Goal: Task Accomplishment & Management: Manage account settings

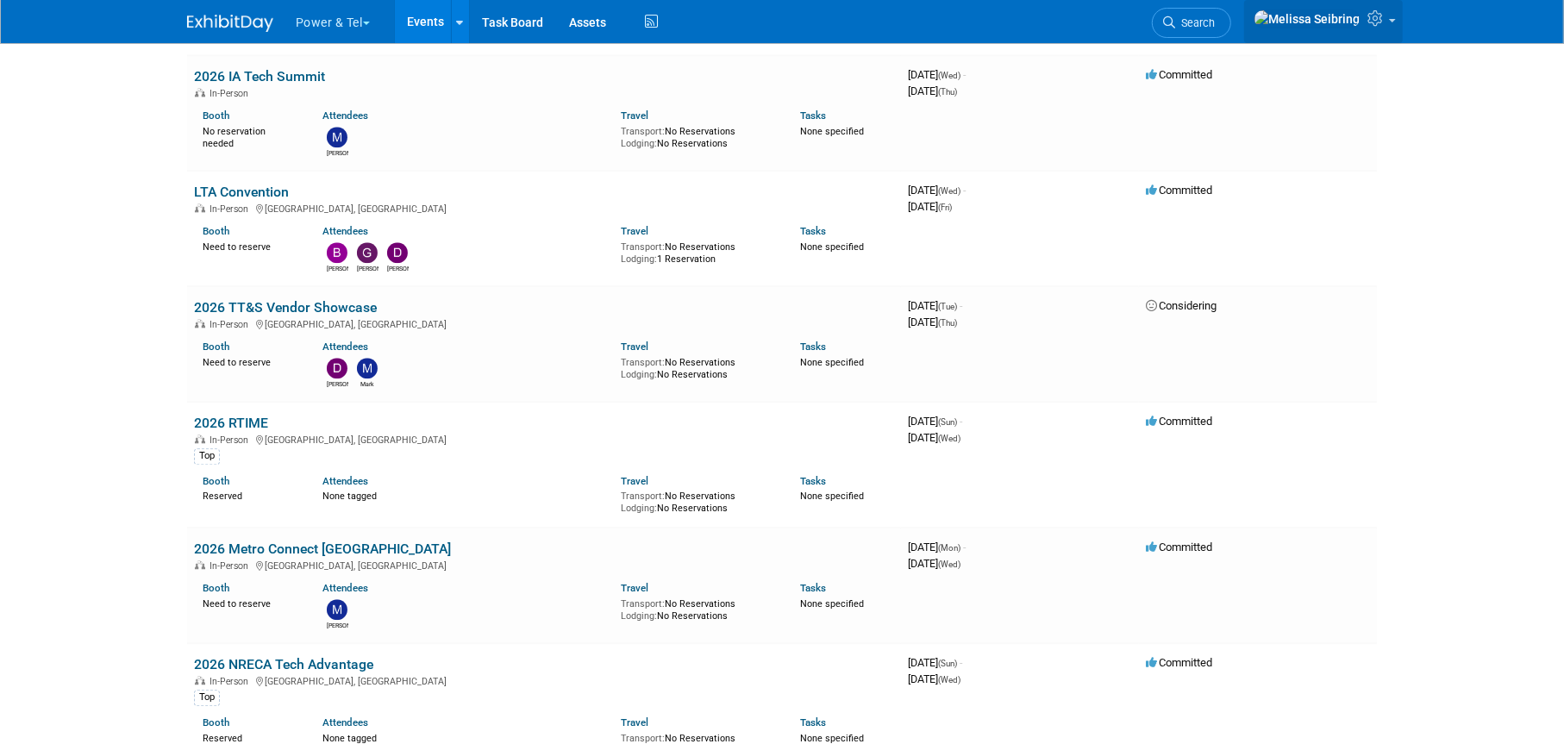
click at [1377, 21] on icon at bounding box center [1378, 18] width 20 height 16
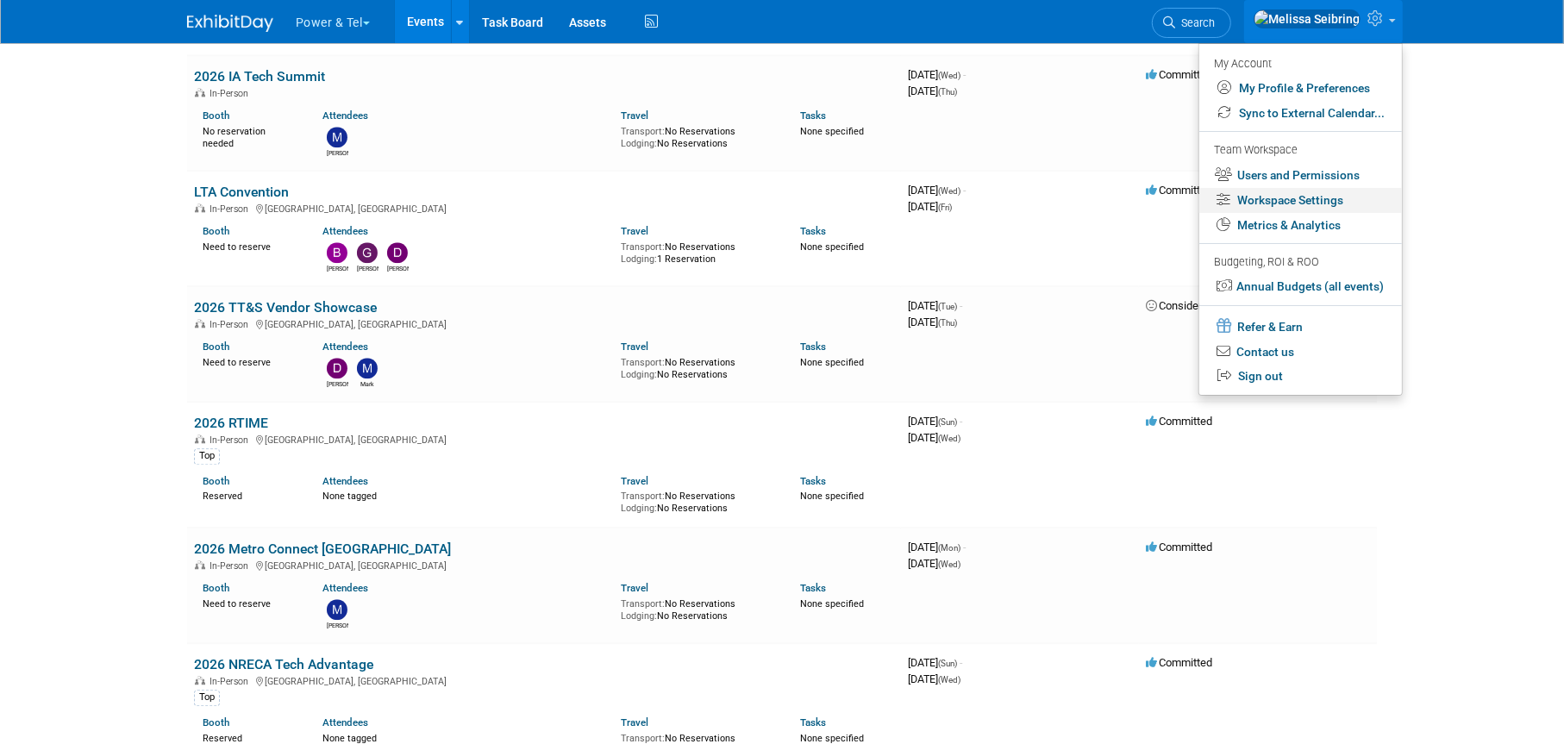
click at [1312, 198] on link "Workspace Settings" at bounding box center [1301, 200] width 203 height 25
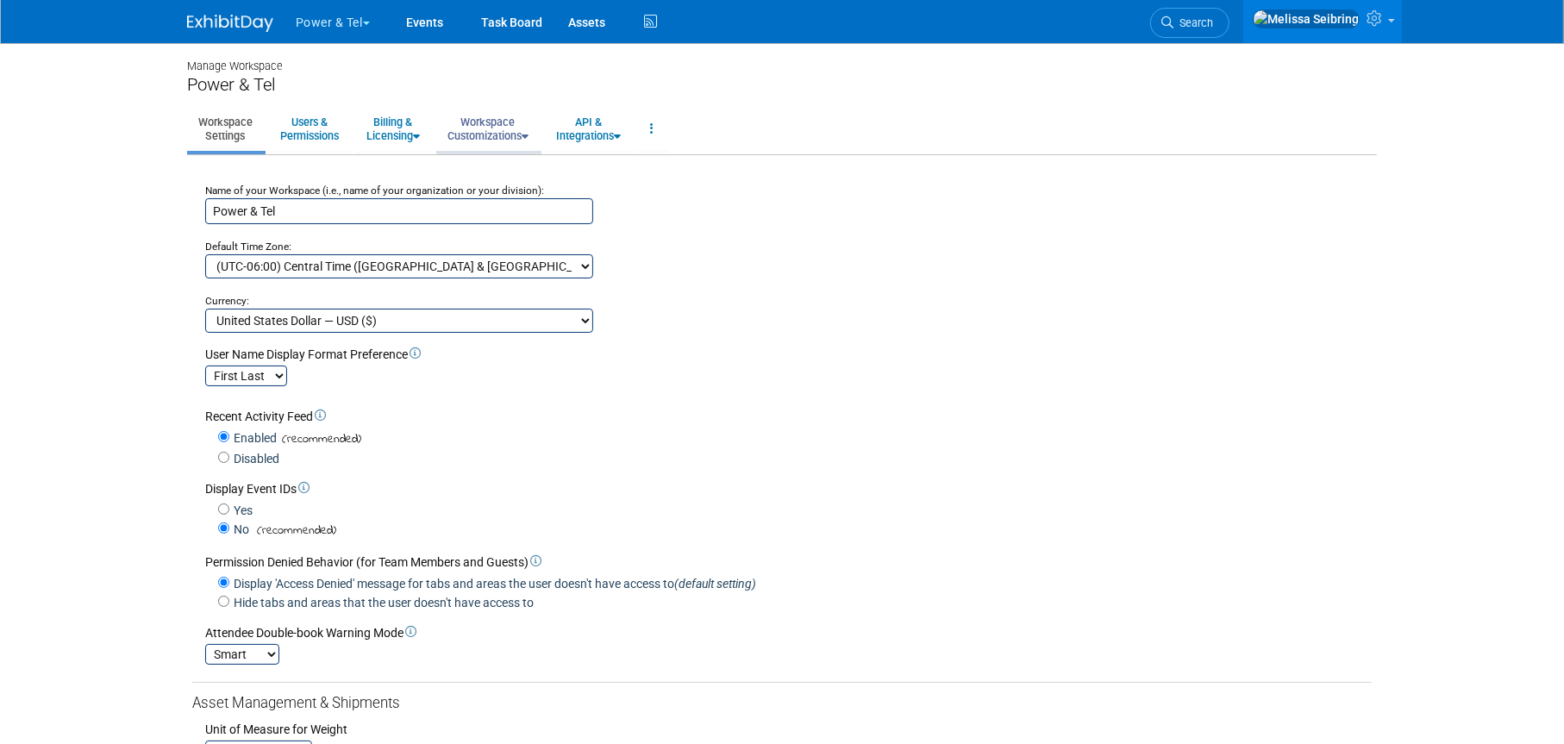
click at [525, 124] on link "Workspace Customizations" at bounding box center [487, 129] width 103 height 42
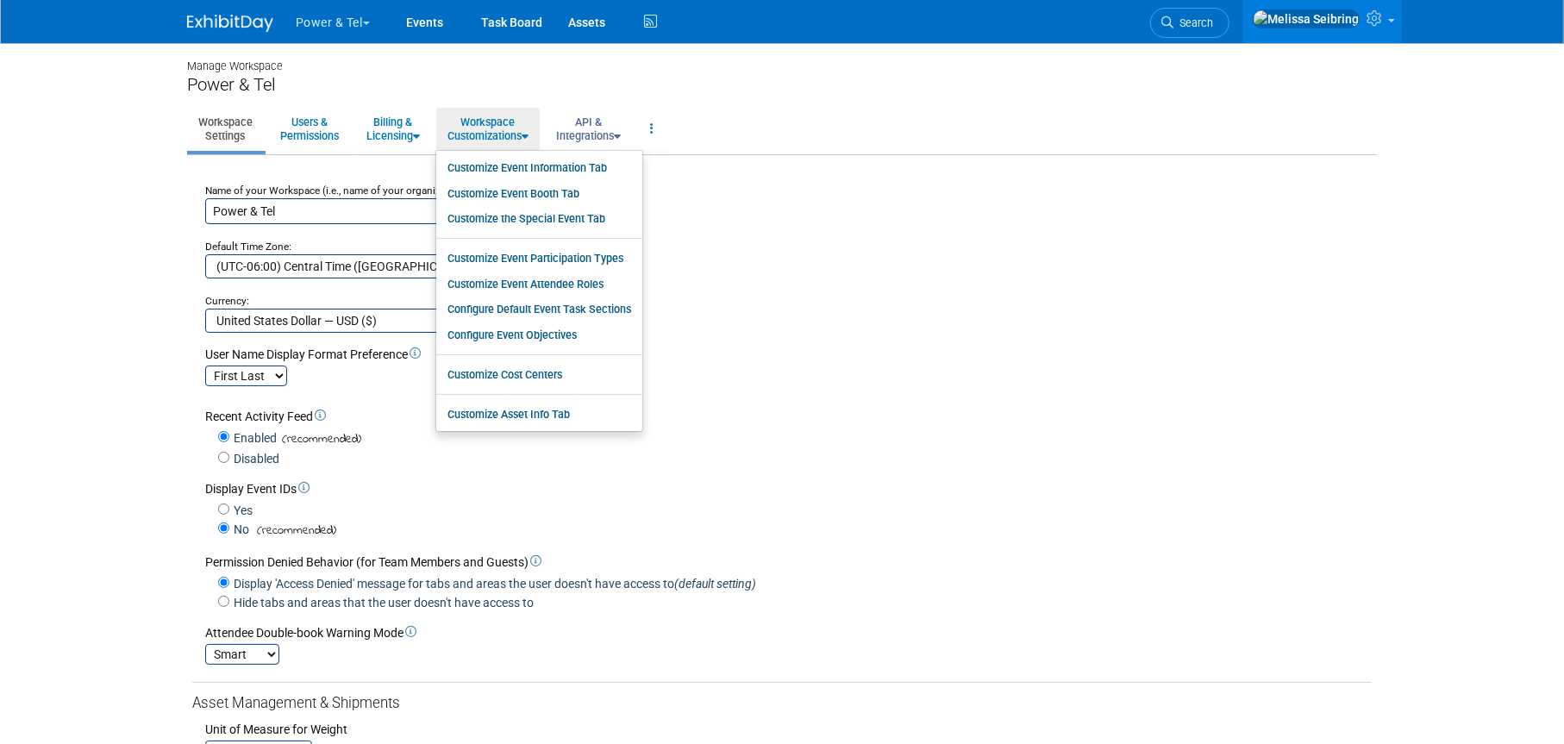
click at [594, 130] on link "API & Integrations" at bounding box center [588, 129] width 87 height 42
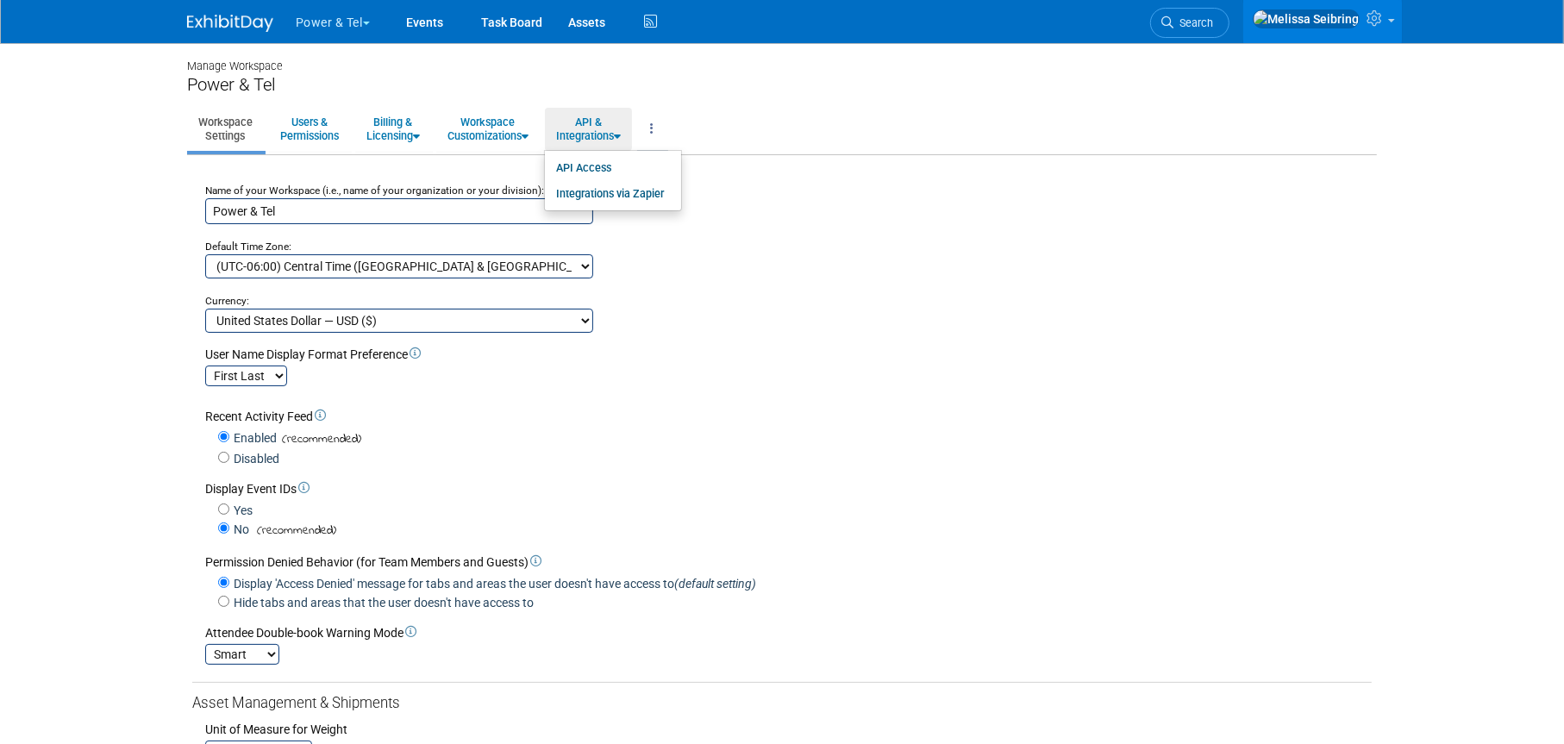
click at [654, 124] on icon at bounding box center [651, 128] width 3 height 12
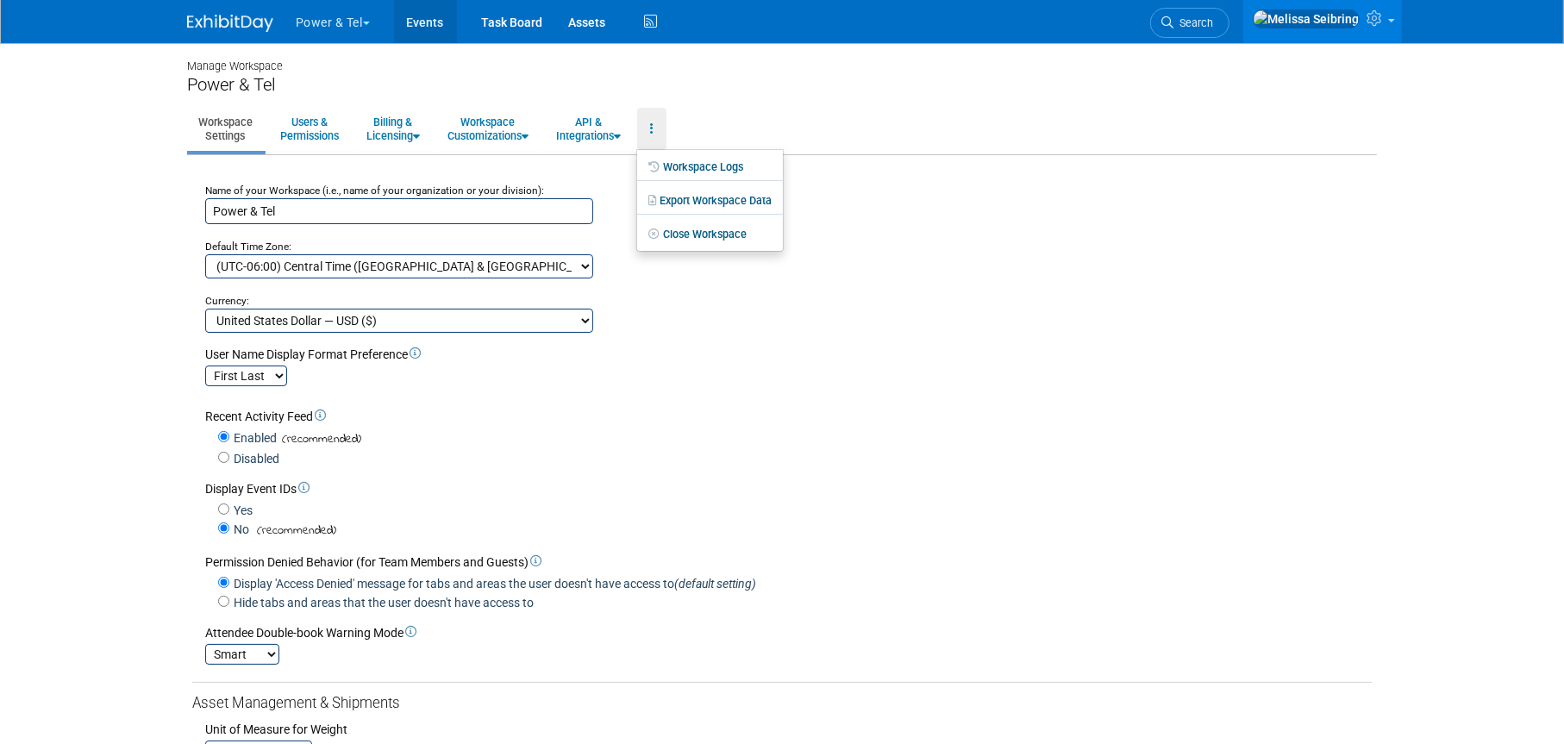
click at [417, 26] on link "Events" at bounding box center [425, 21] width 63 height 43
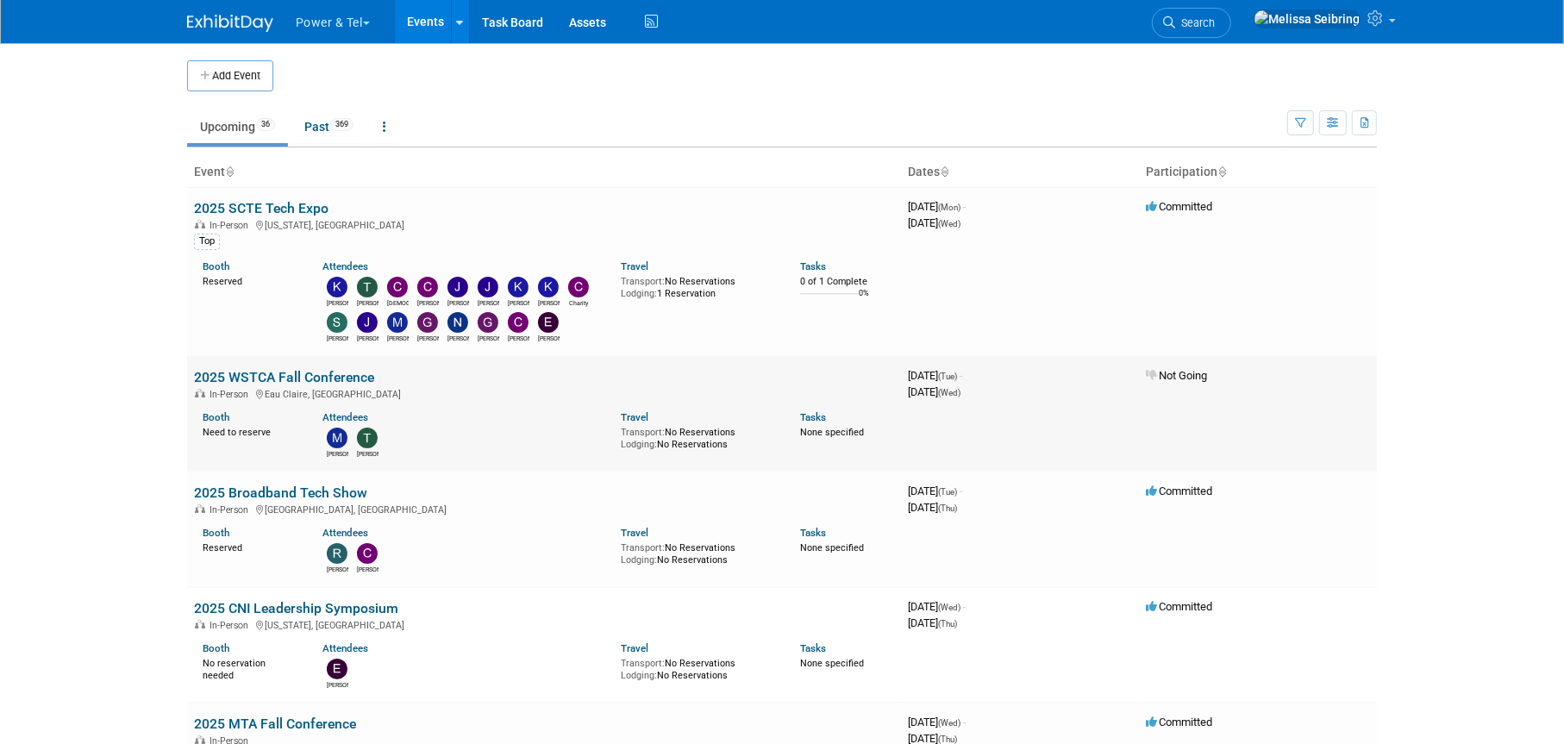
click at [291, 373] on link "2025 WSTCA Fall Conference" at bounding box center [284, 377] width 180 height 16
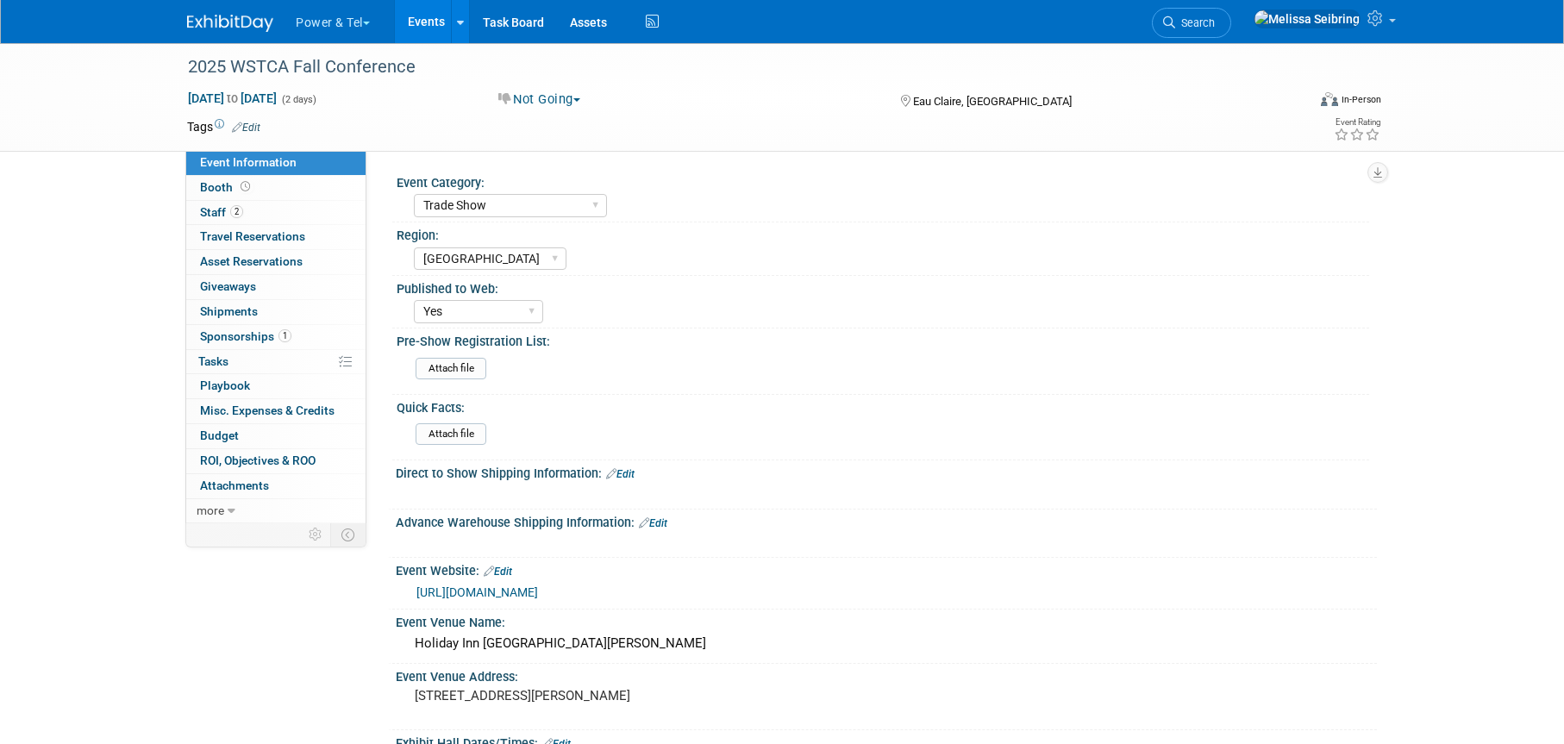
select select "Trade Show"
select select "Great Lakes"
select select "Yes"
click at [212, 216] on span "Staff 2" at bounding box center [221, 212] width 43 height 14
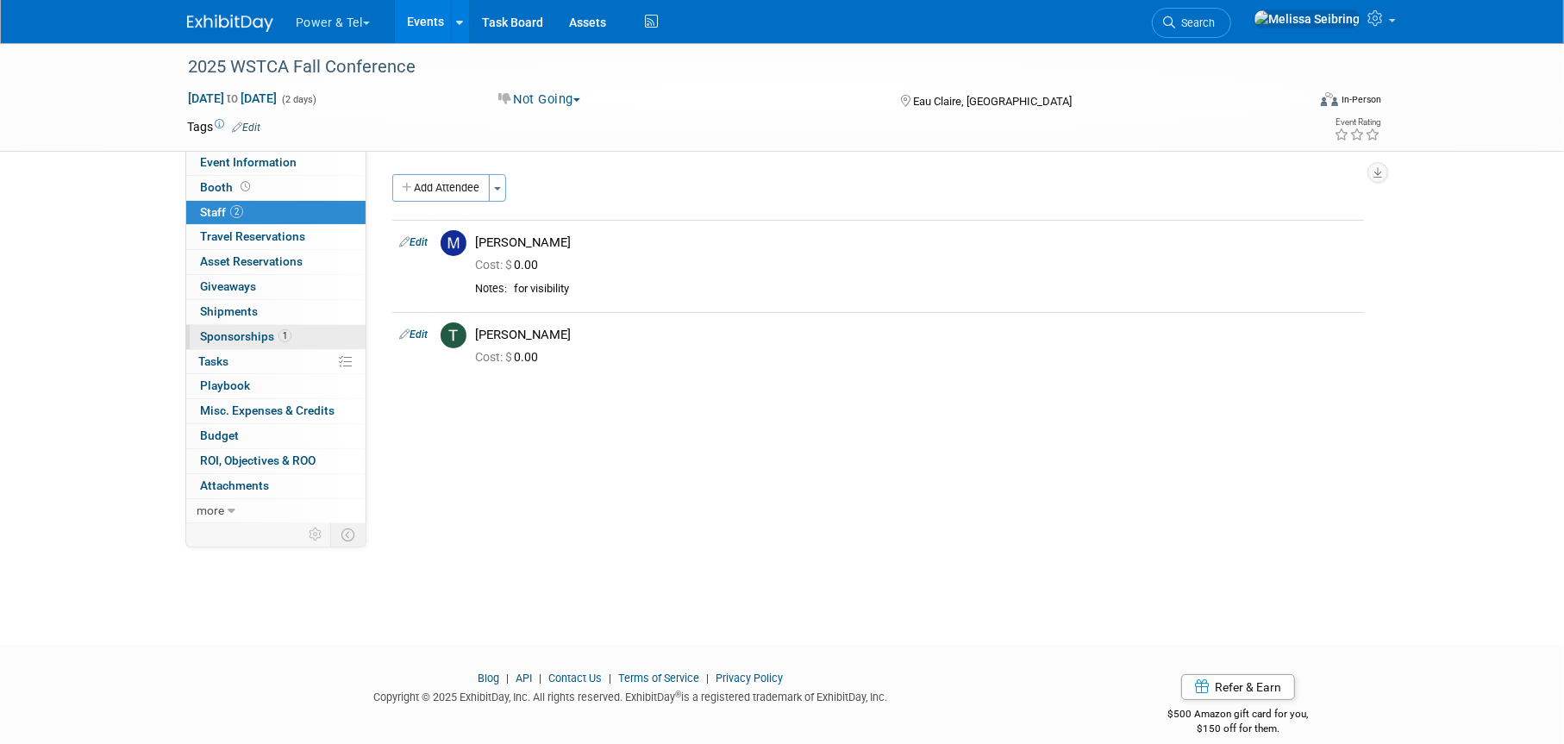
click at [243, 330] on span "Sponsorships 1" at bounding box center [245, 336] width 91 height 14
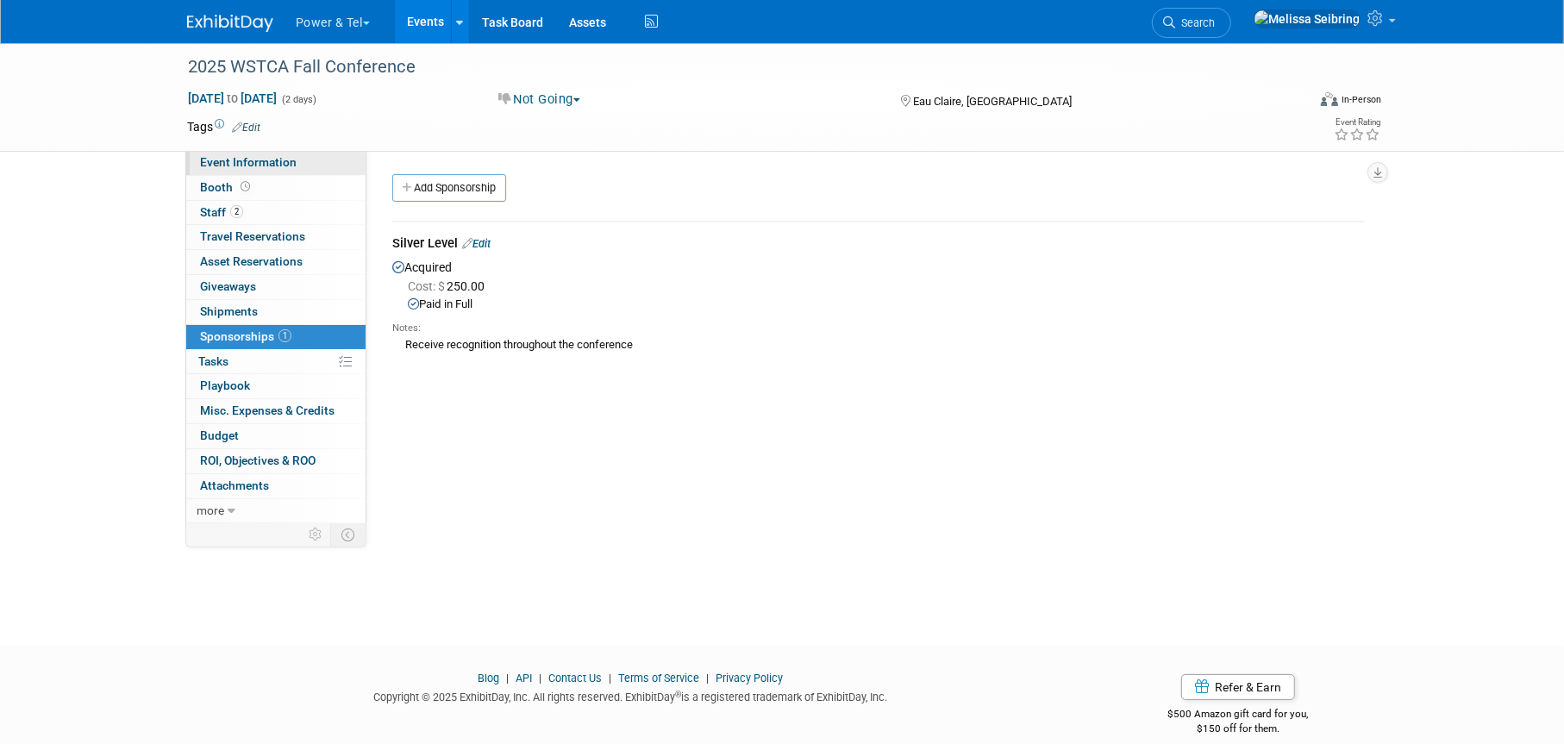
click at [248, 160] on span "Event Information" at bounding box center [248, 162] width 97 height 14
select select "Trade Show"
select select "Great Lakes"
select select "Yes"
